Goal: Information Seeking & Learning: Learn about a topic

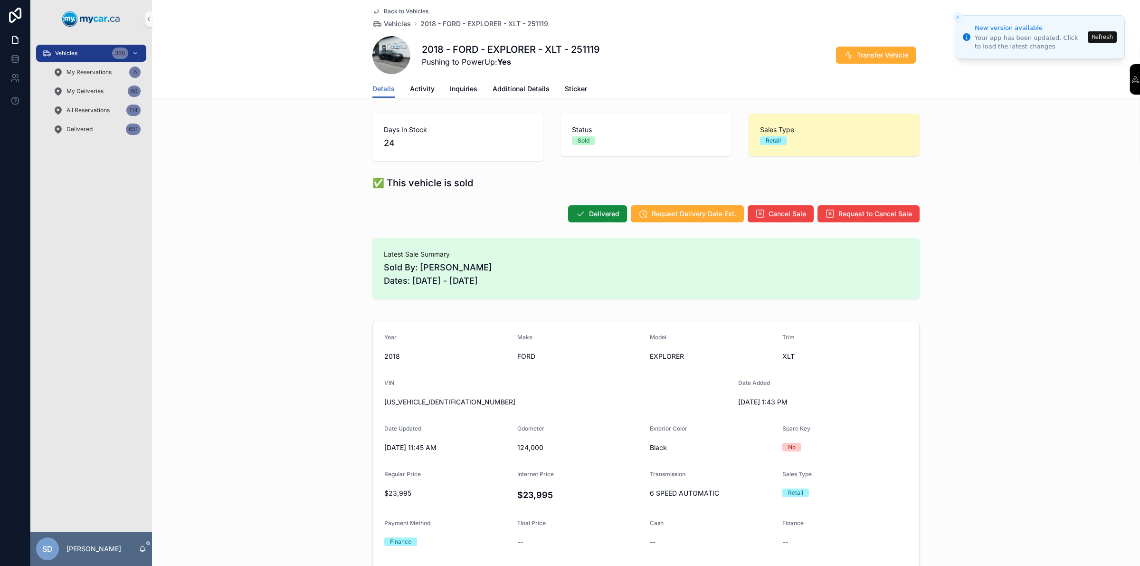
scroll to position [423, 0]
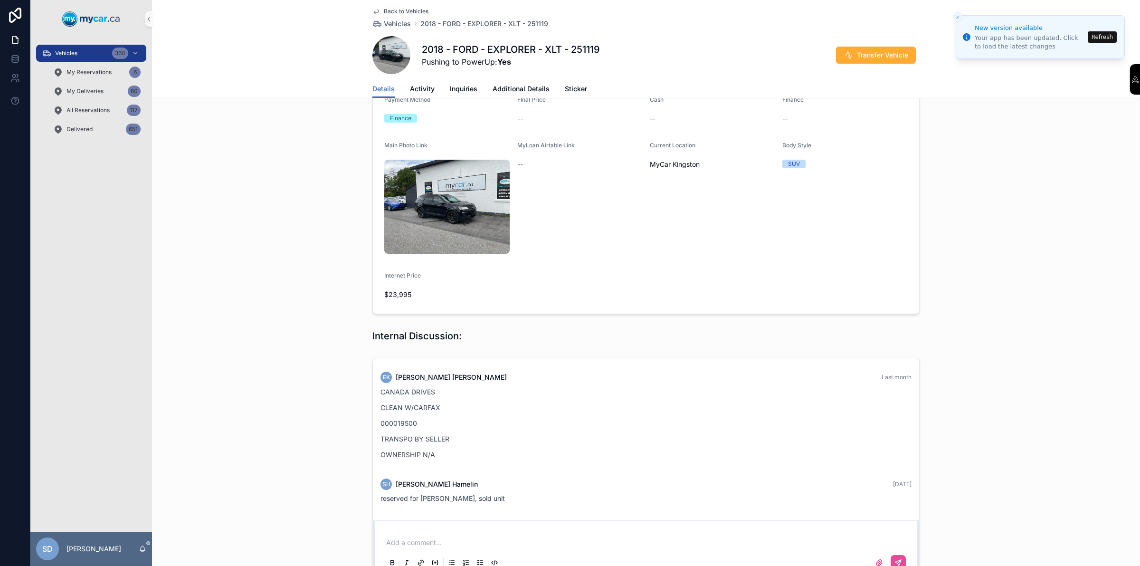
click at [1098, 39] on button "Refresh" at bounding box center [1102, 36] width 29 height 11
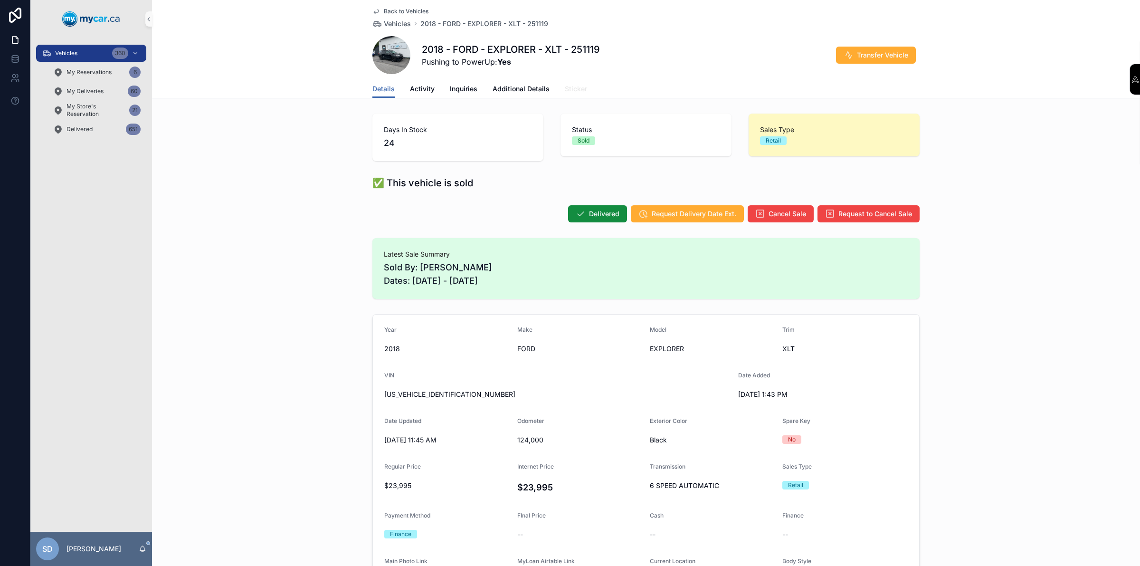
click at [573, 89] on span "Sticker" at bounding box center [576, 88] width 22 height 9
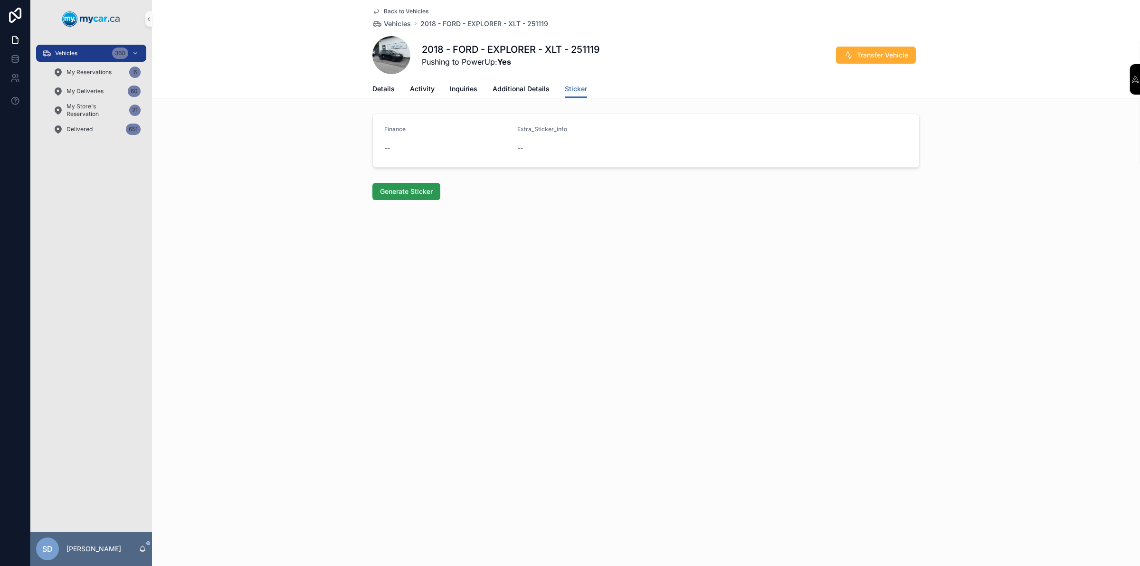
click at [416, 194] on span "Generate Sticker" at bounding box center [406, 191] width 53 height 9
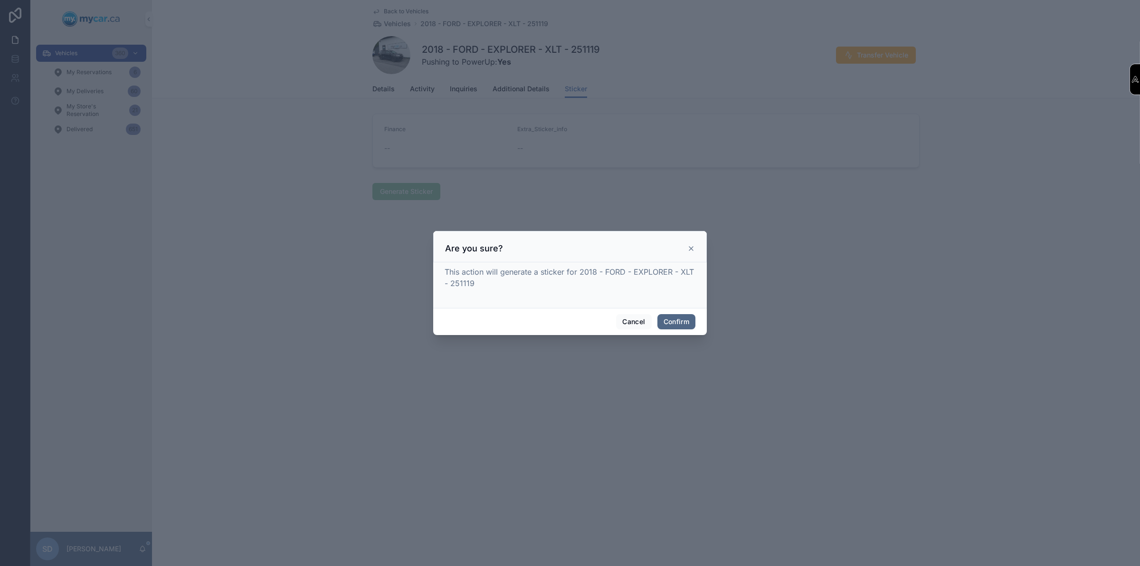
click at [660, 328] on button "Confirm" at bounding box center [676, 321] width 38 height 15
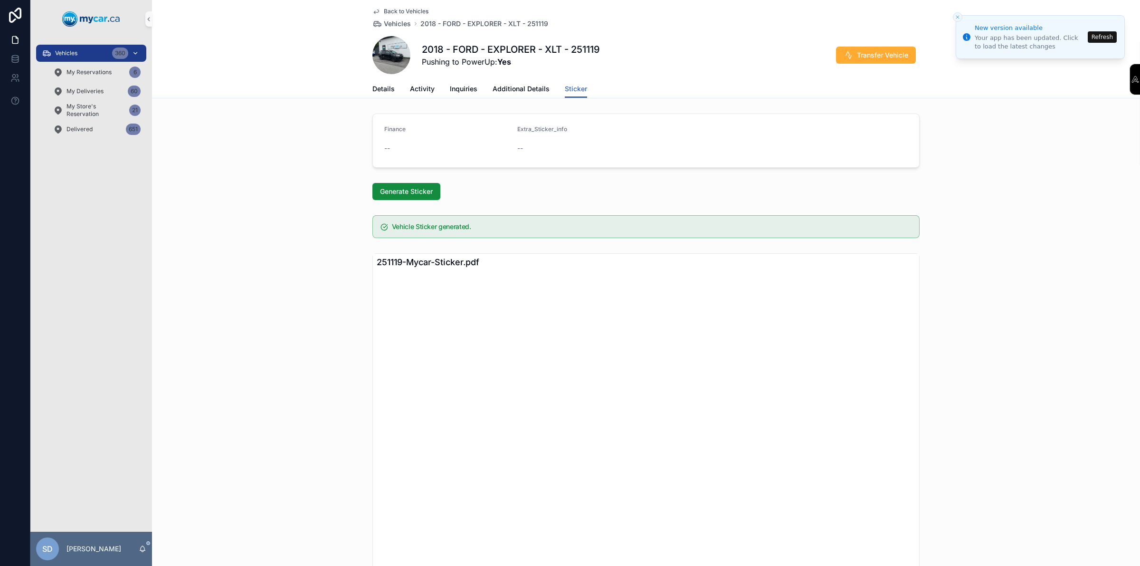
click at [79, 56] on div "Vehicles 360" at bounding box center [91, 53] width 99 height 15
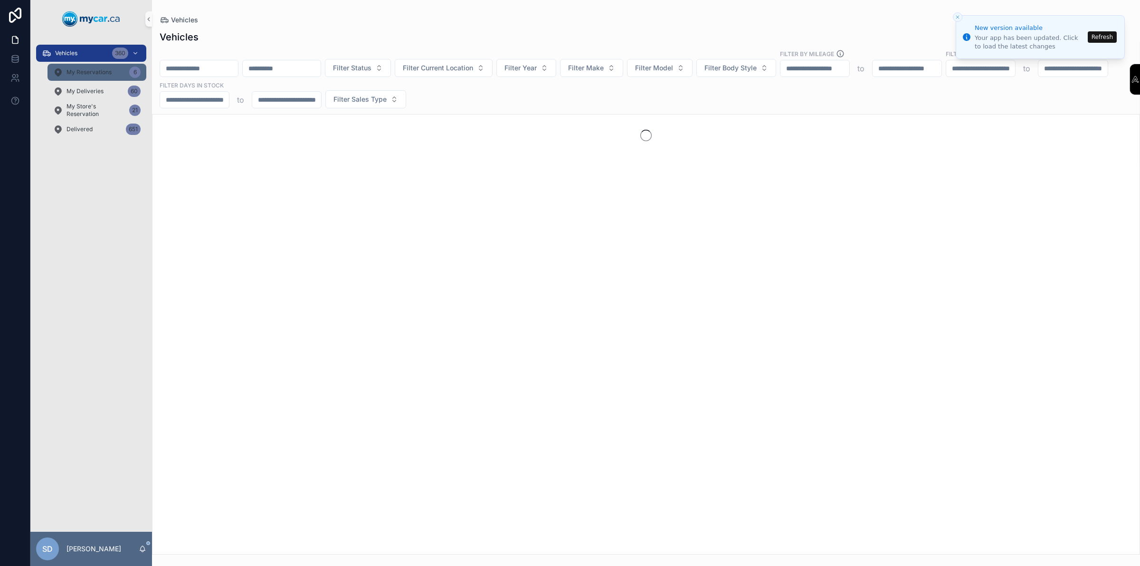
click at [82, 69] on span "My Reservations" at bounding box center [88, 72] width 45 height 8
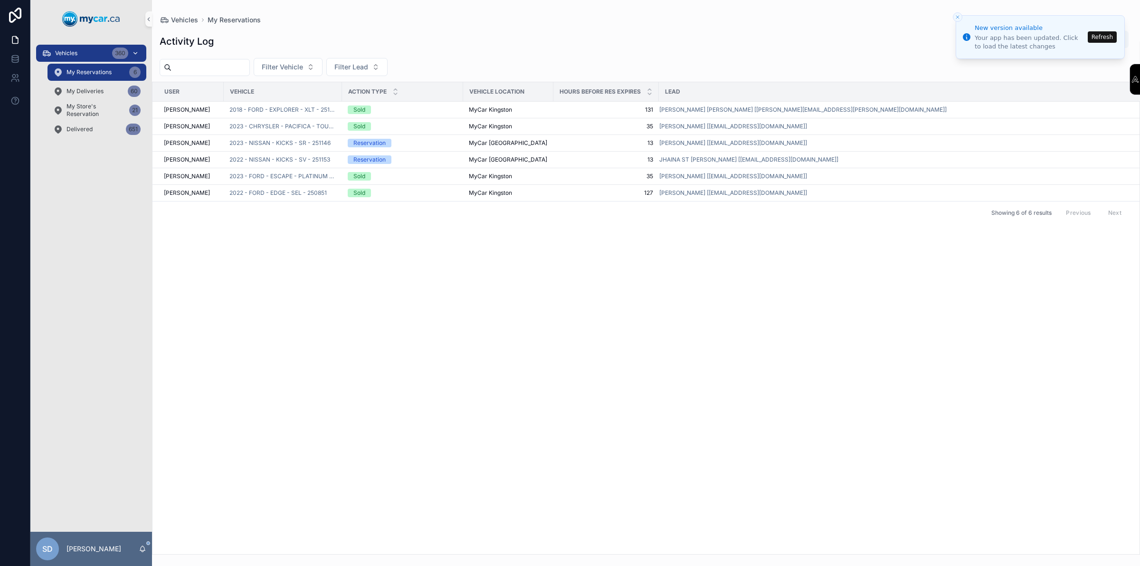
click at [97, 56] on div "Vehicles 360" at bounding box center [91, 53] width 99 height 15
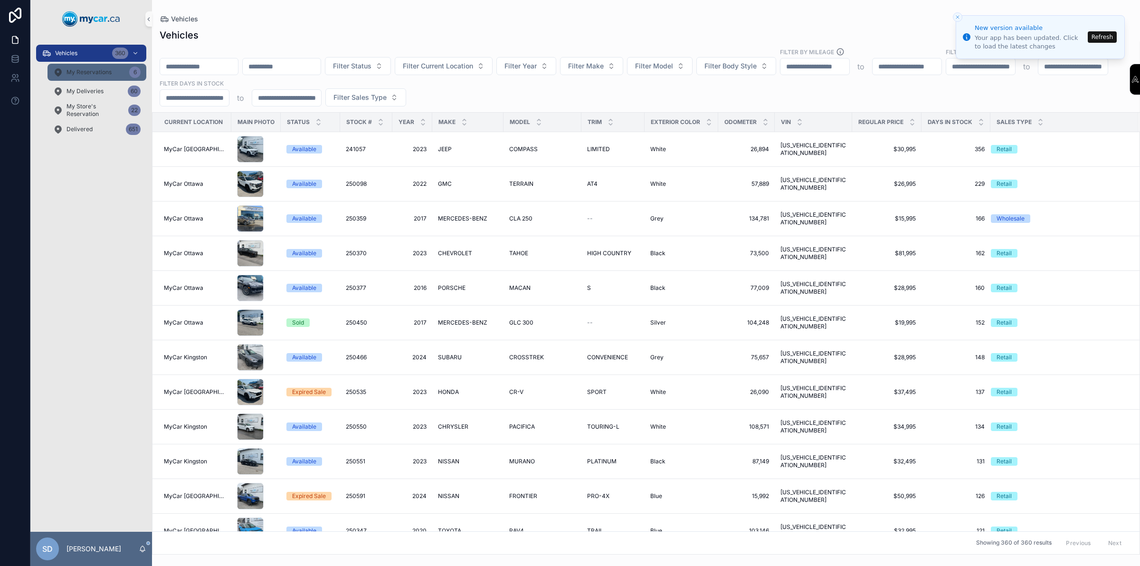
click at [115, 71] on div "My Reservations 6" at bounding box center [96, 72] width 87 height 15
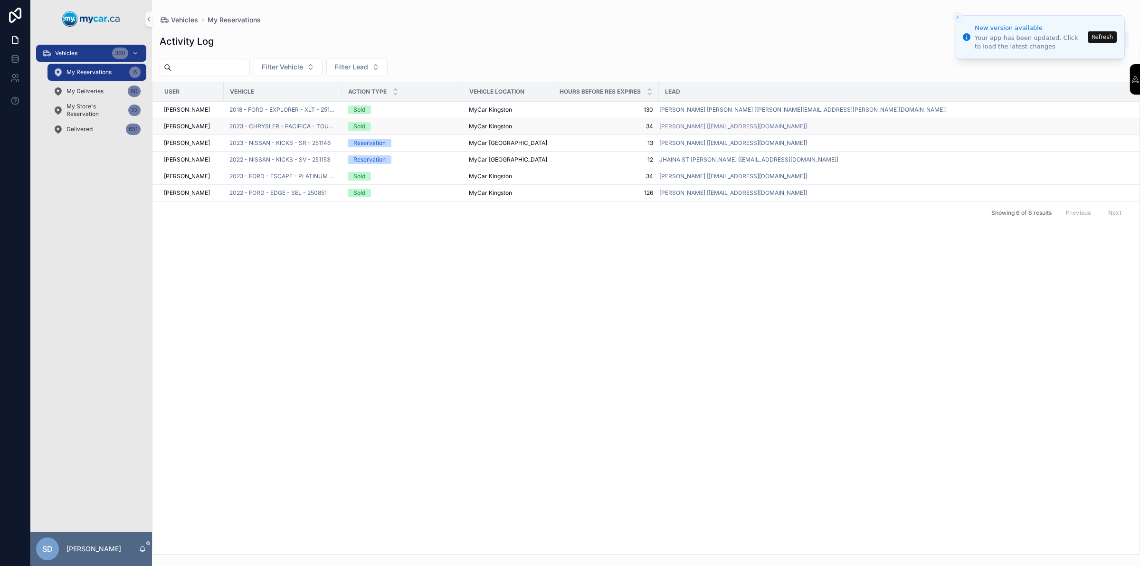
click at [692, 123] on span "LUCY BEATTIE [LUCYBEATTIE@HOTMAIL.COM]" at bounding box center [733, 127] width 148 height 8
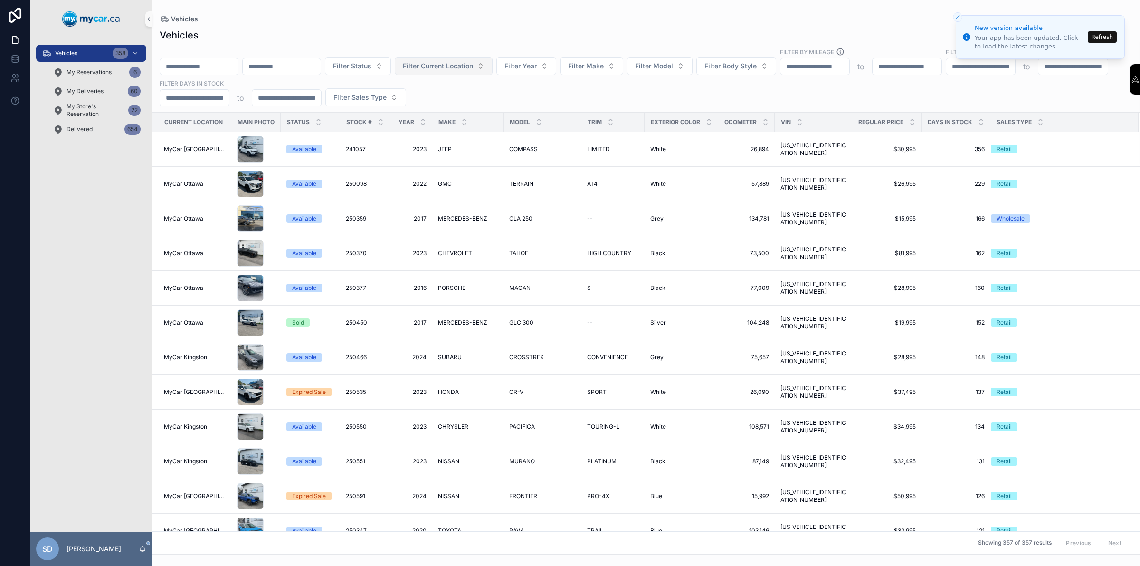
click at [473, 67] on span "Filter Current Location" at bounding box center [438, 65] width 70 height 9
click at [463, 208] on span "MyCar Kingston" at bounding box center [459, 211] width 50 height 9
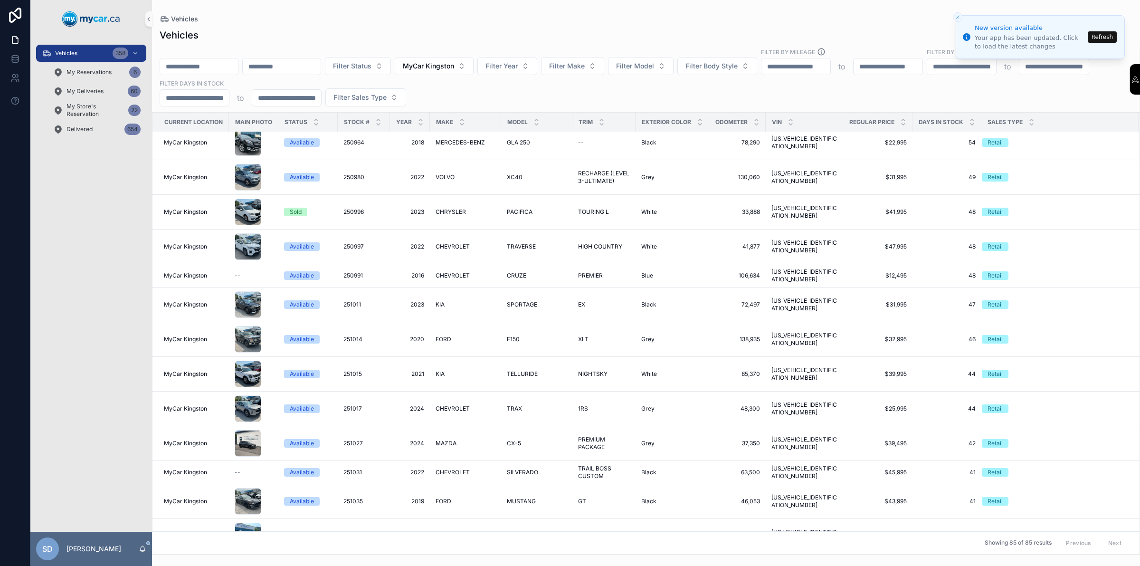
scroll to position [1302, 0]
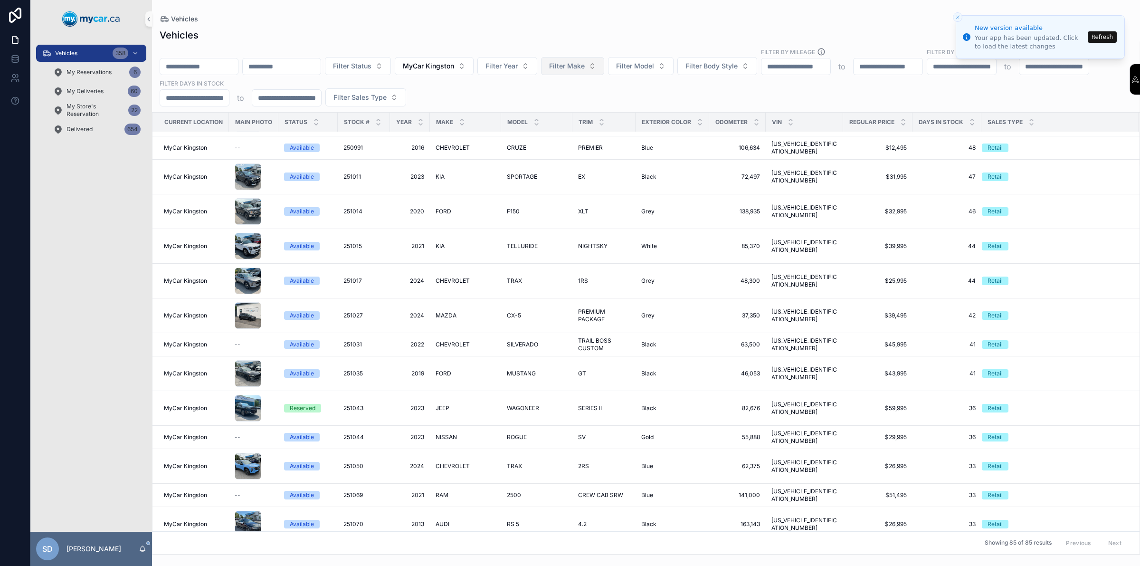
click at [604, 72] on button "Filter Make" at bounding box center [572, 66] width 63 height 18
click at [583, 175] on div "FORD" at bounding box center [615, 168] width 114 height 15
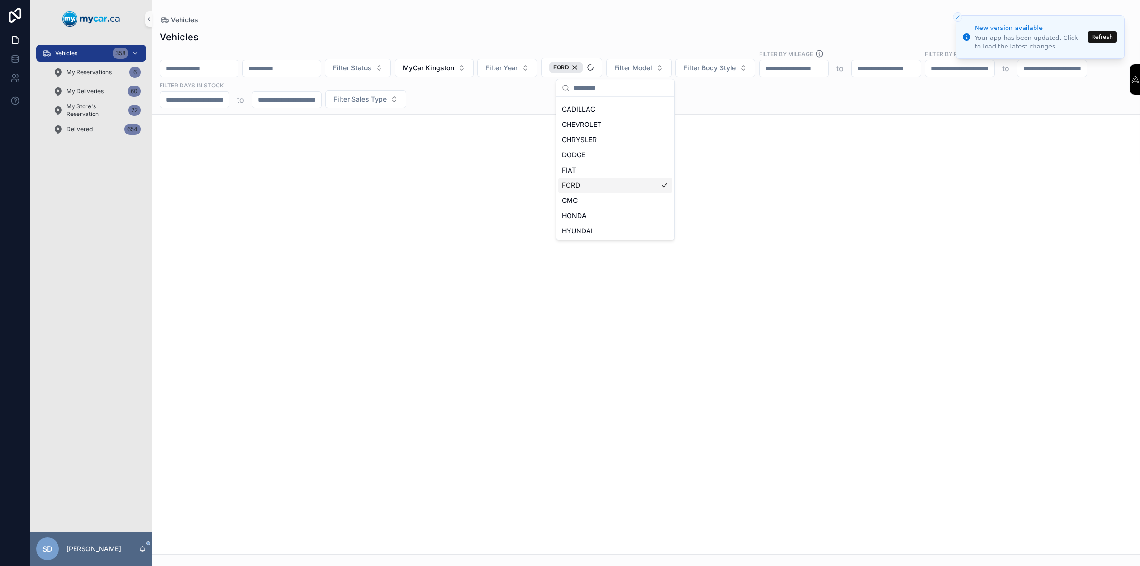
scroll to position [134, 0]
click at [611, 372] on div "scrollable content" at bounding box center [646, 334] width 988 height 440
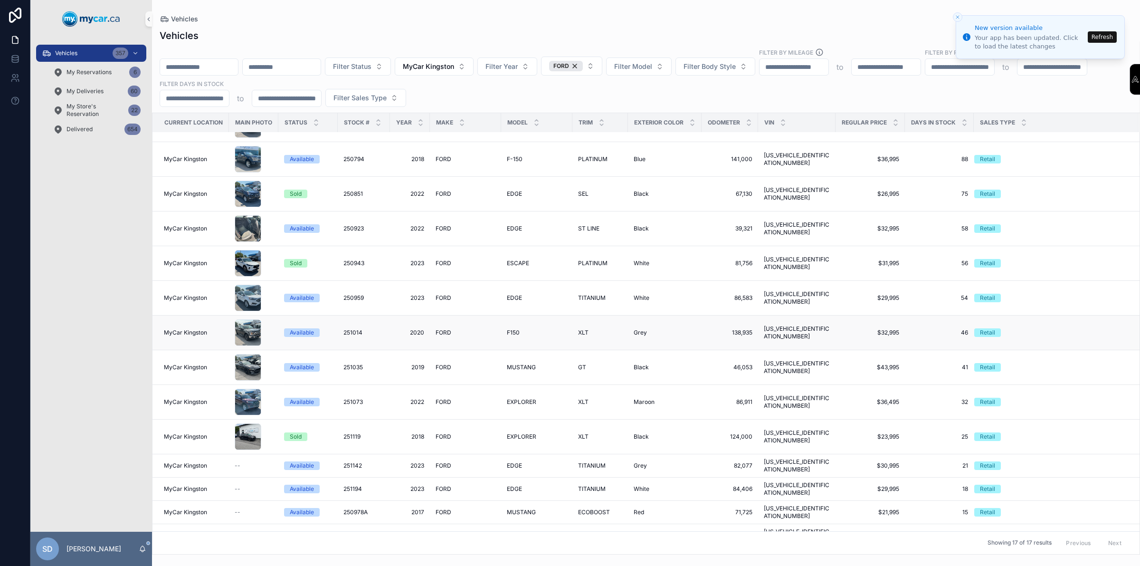
scroll to position [0, 0]
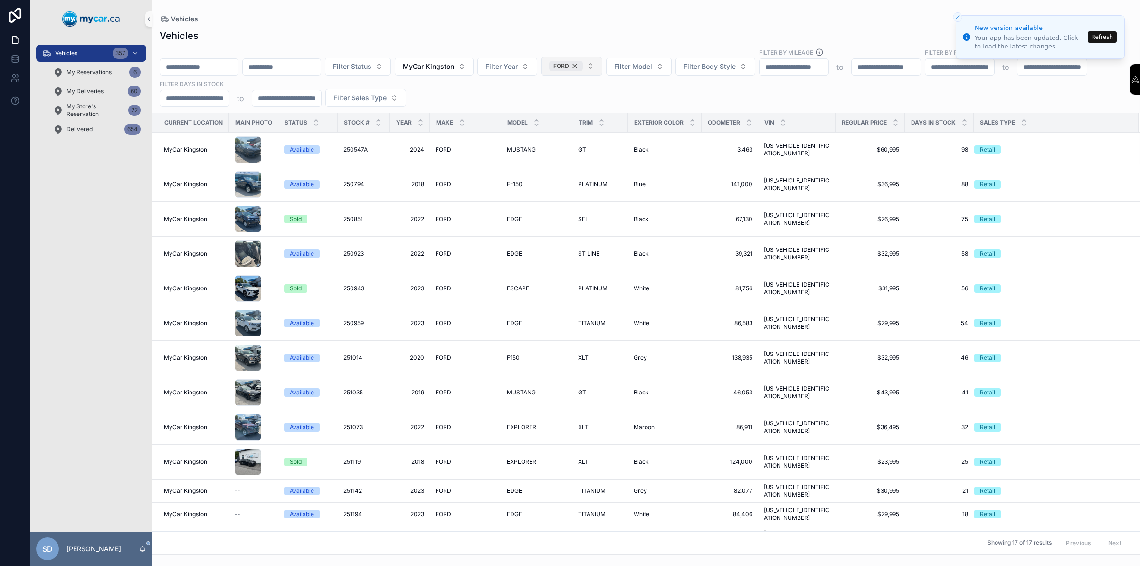
click at [583, 67] on div "FORD" at bounding box center [566, 66] width 34 height 10
click at [473, 67] on button "MyCar Kingston" at bounding box center [434, 66] width 79 height 18
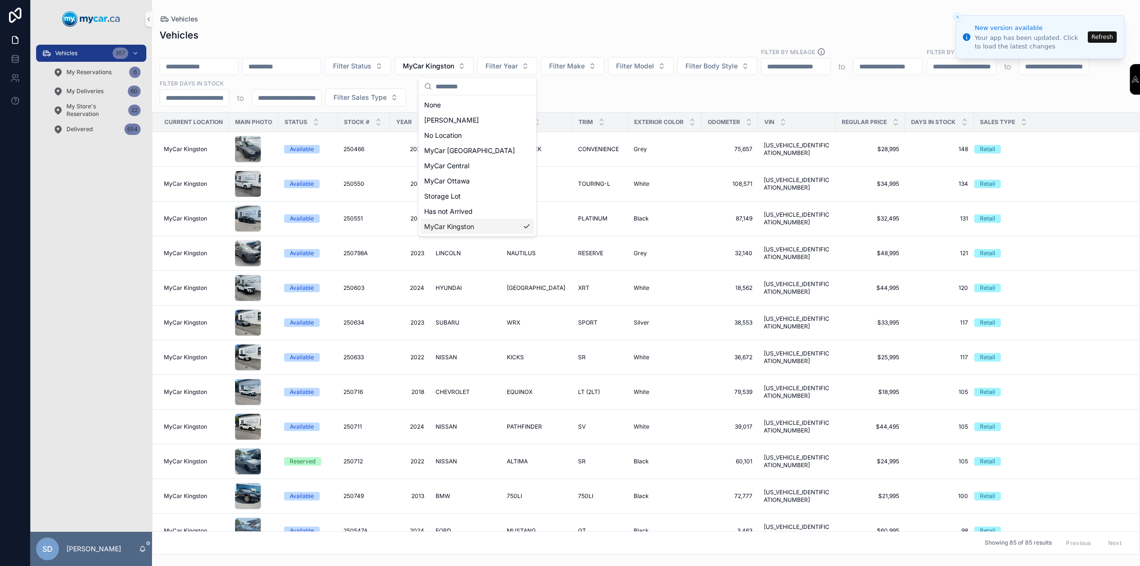
click at [467, 224] on span "MyCar Kingston" at bounding box center [449, 226] width 50 height 9
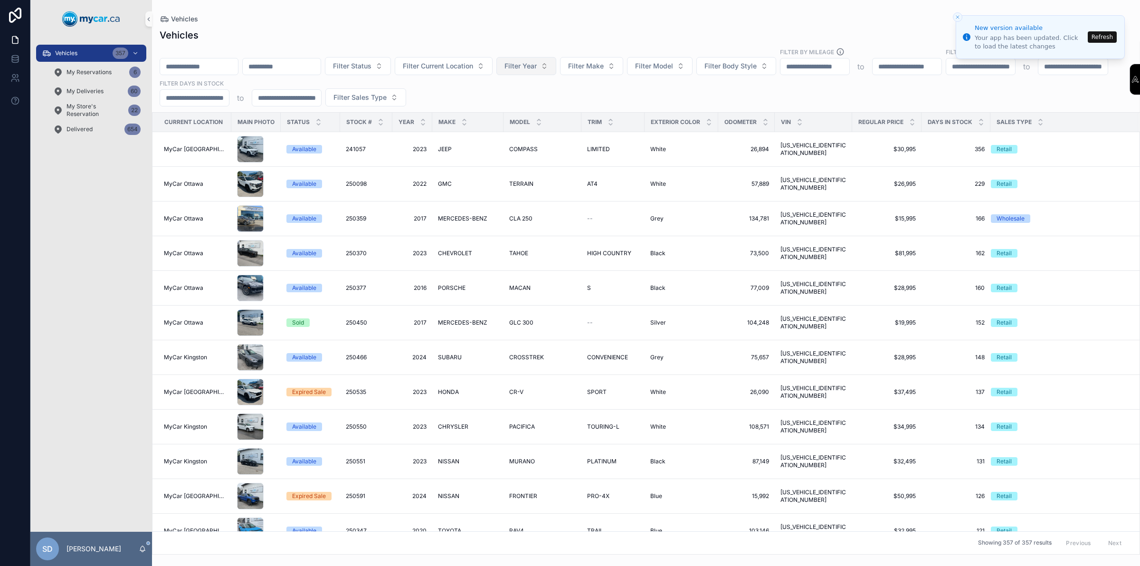
click at [537, 67] on span "Filter Year" at bounding box center [520, 65] width 32 height 9
click at [542, 170] on div "2024" at bounding box center [570, 168] width 114 height 15
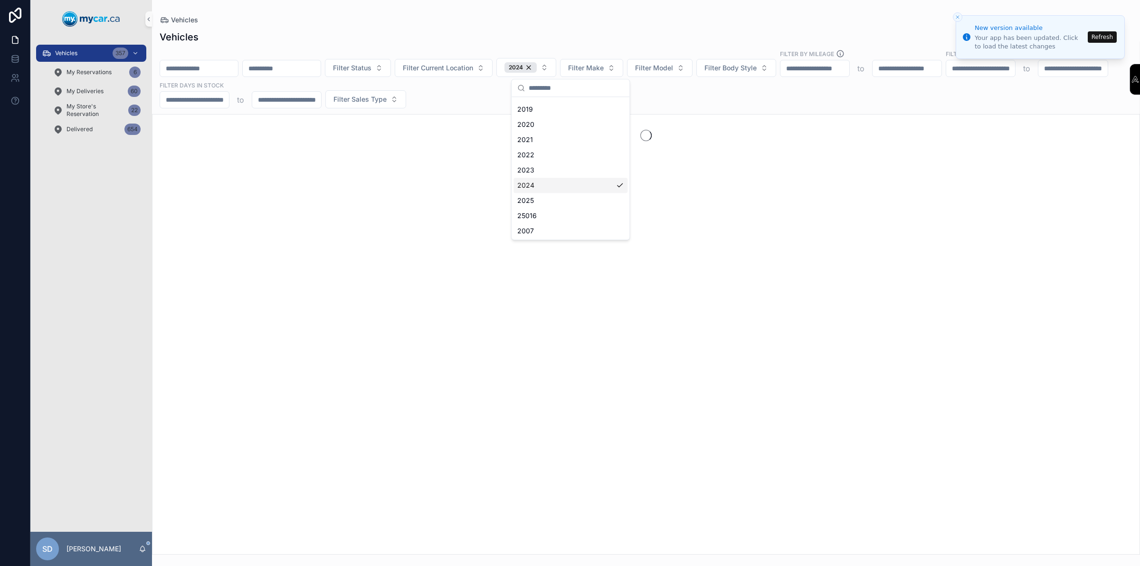
scroll to position [134, 0]
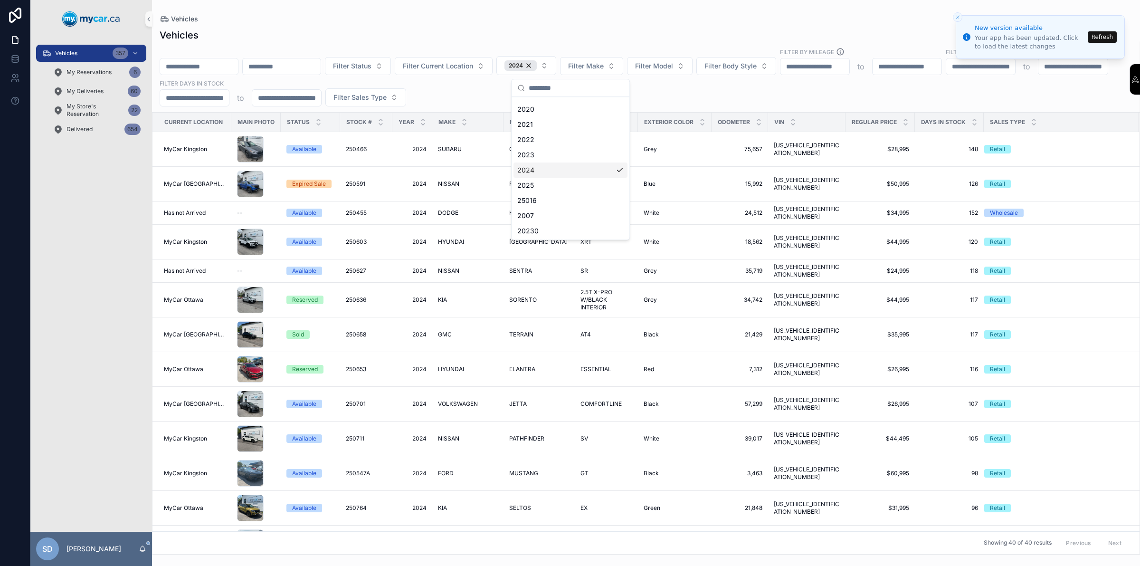
click at [599, 352] on td "ESSENTIAL ESSENTIAL" at bounding box center [606, 369] width 63 height 35
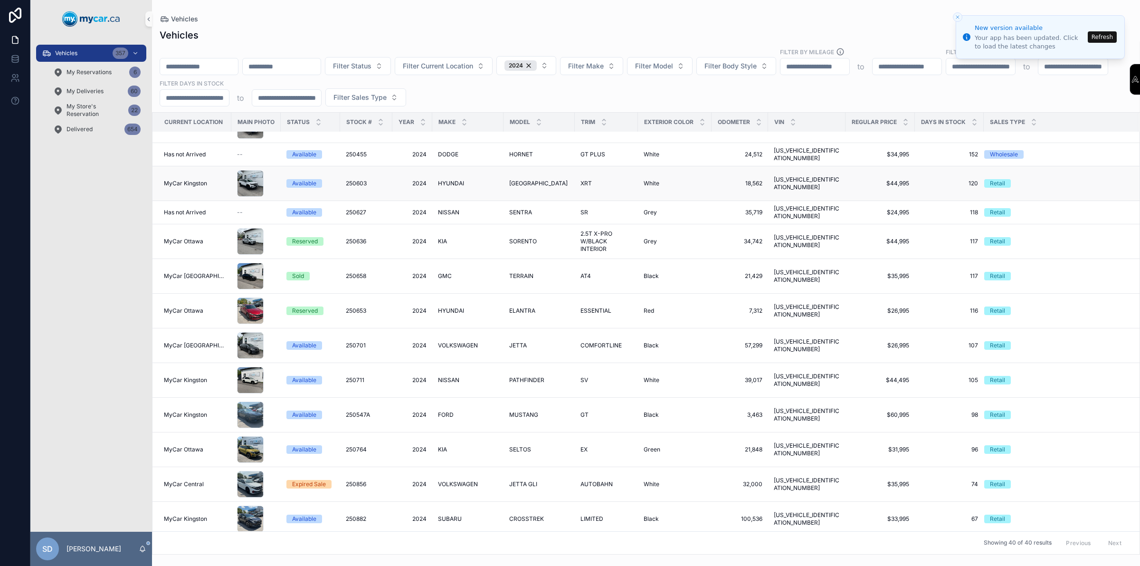
scroll to position [0, 0]
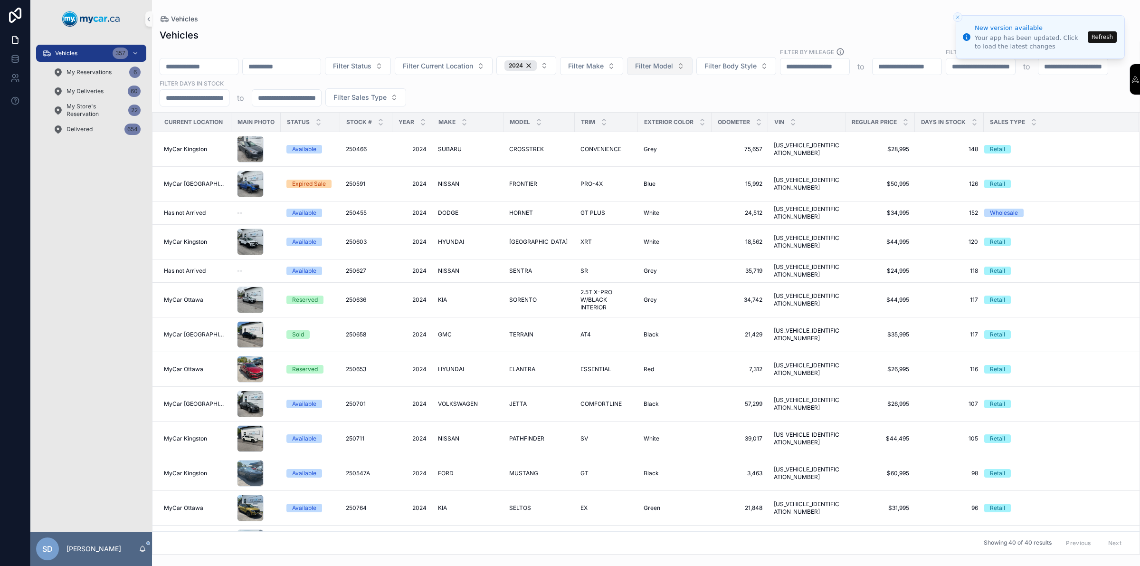
click at [692, 71] on button "Filter Model" at bounding box center [660, 66] width 66 height 18
click at [683, 122] on span "SILVERADO 1500" at bounding box center [678, 119] width 54 height 9
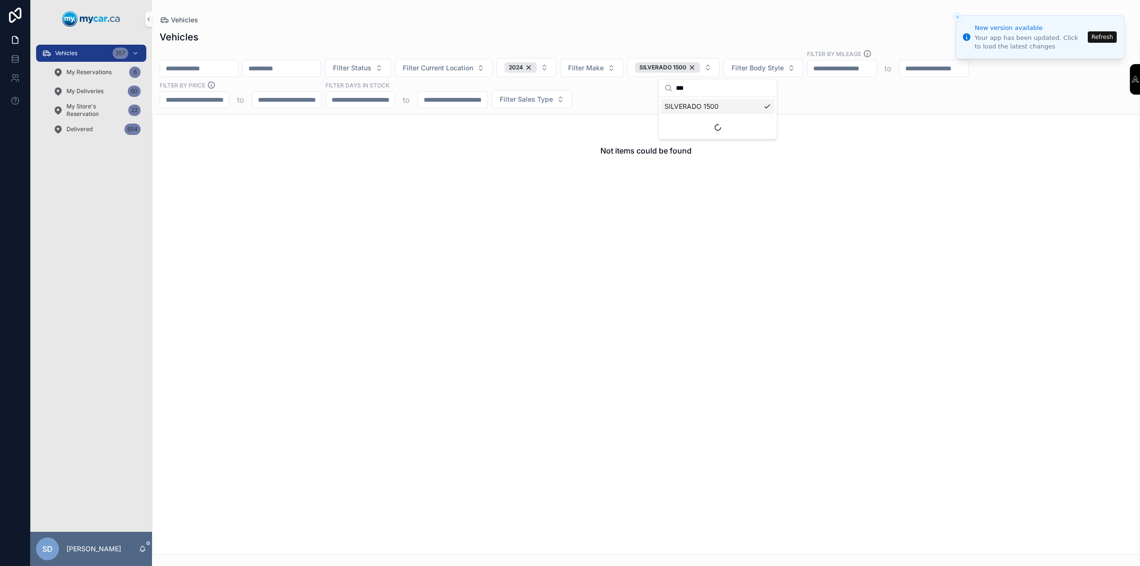
click at [701, 104] on span "SILVERADO 1500" at bounding box center [691, 106] width 54 height 9
click at [703, 93] on input "***" at bounding box center [723, 87] width 95 height 17
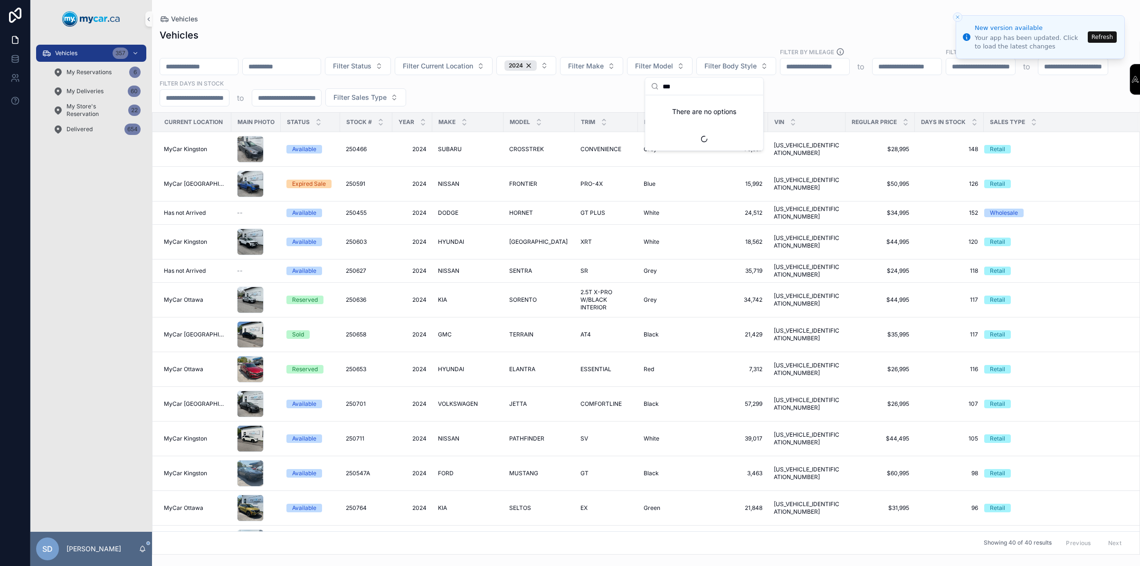
click at [705, 90] on input "***" at bounding box center [709, 86] width 95 height 17
type input "*******"
click at [681, 104] on span "SILVERADO" at bounding box center [669, 104] width 37 height 9
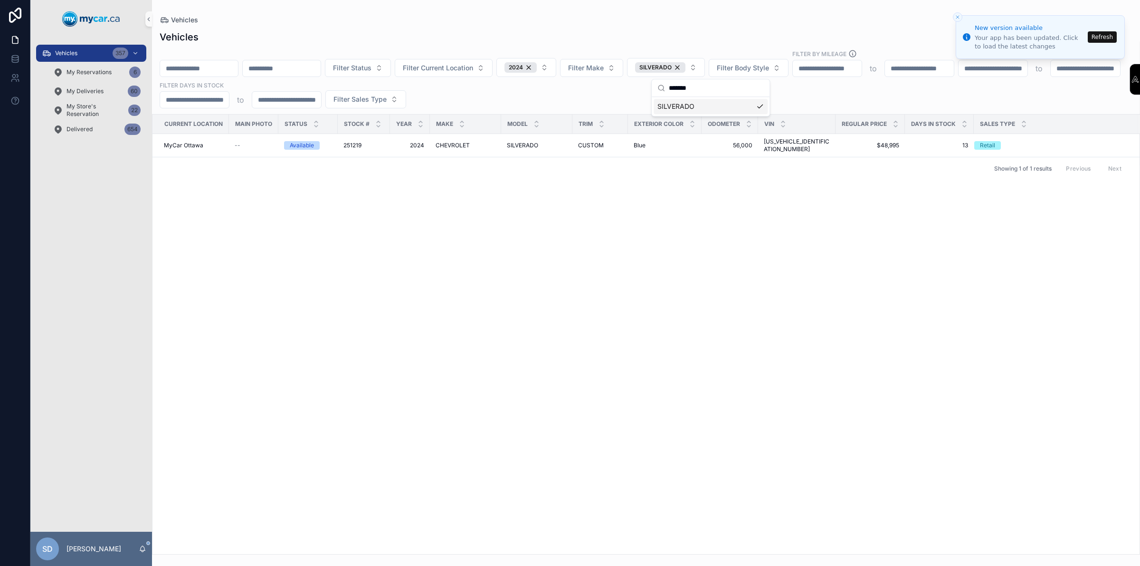
click at [628, 207] on div "Current Location Main Photo Status Stock # Year Make Model Trim Exterior Color …" at bounding box center [645, 333] width 987 height 439
click at [537, 69] on div "2024" at bounding box center [520, 67] width 32 height 10
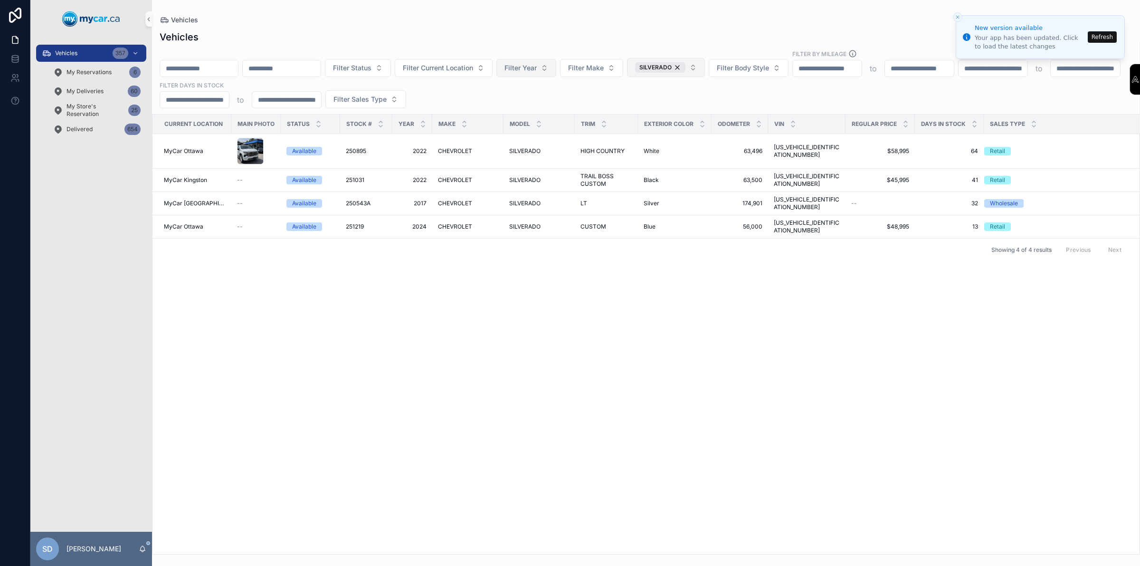
click at [705, 67] on button "SILVERADO" at bounding box center [666, 67] width 78 height 19
click at [685, 67] on div "SILVERADO" at bounding box center [660, 67] width 50 height 10
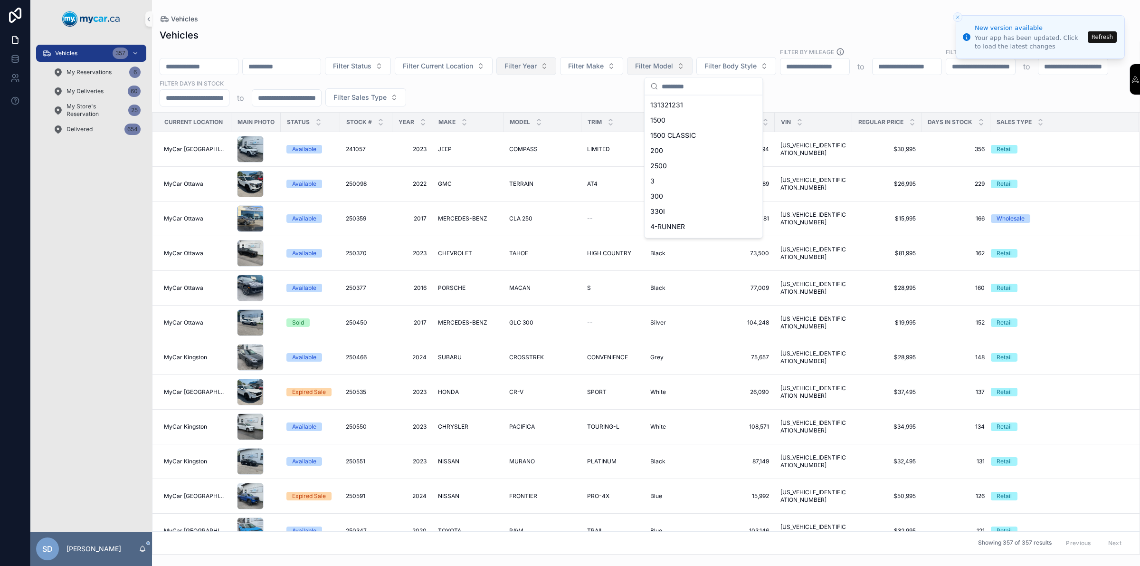
click at [179, 62] on input "scrollable content" at bounding box center [199, 66] width 78 height 13
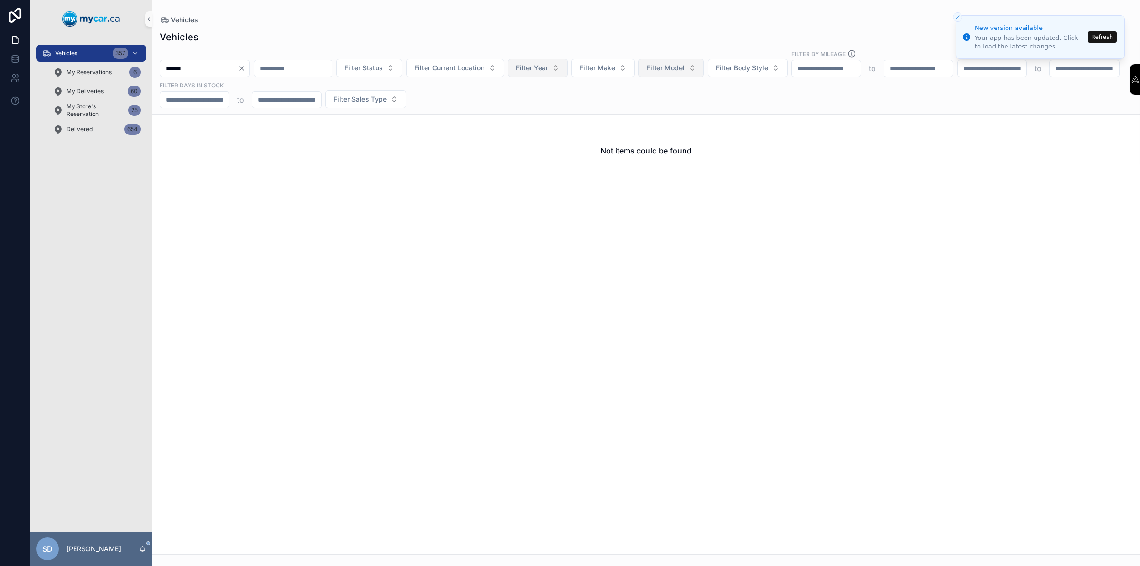
type input "******"
